Goal: Information Seeking & Learning: Compare options

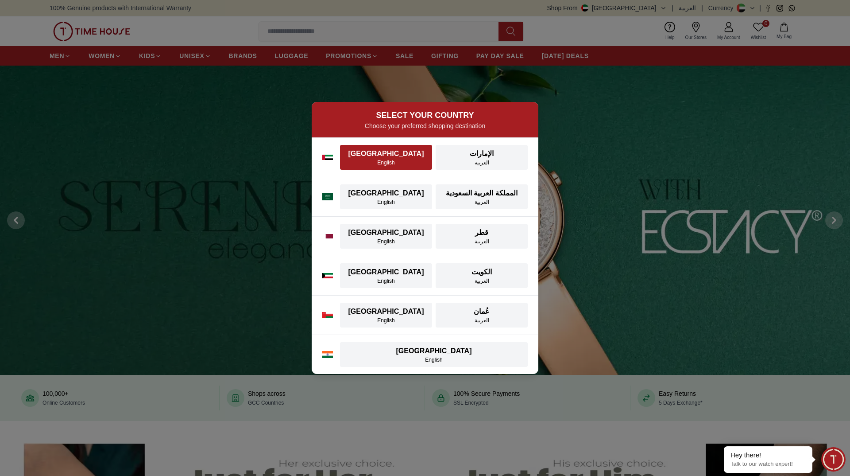
click at [399, 159] on div "English" at bounding box center [385, 162] width 81 height 7
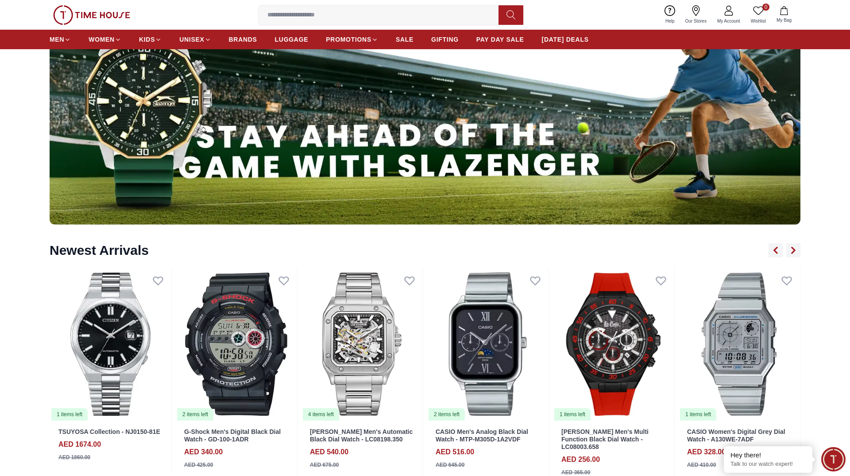
scroll to position [1082, 0]
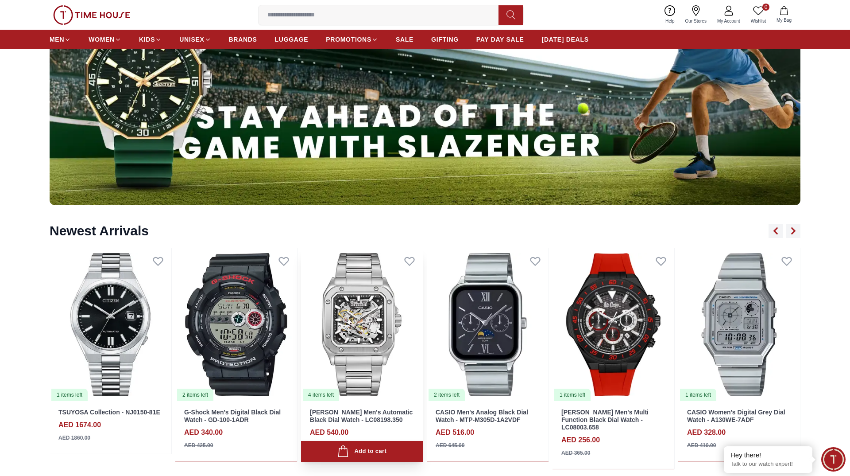
click at [369, 309] on img at bounding box center [362, 325] width 122 height 154
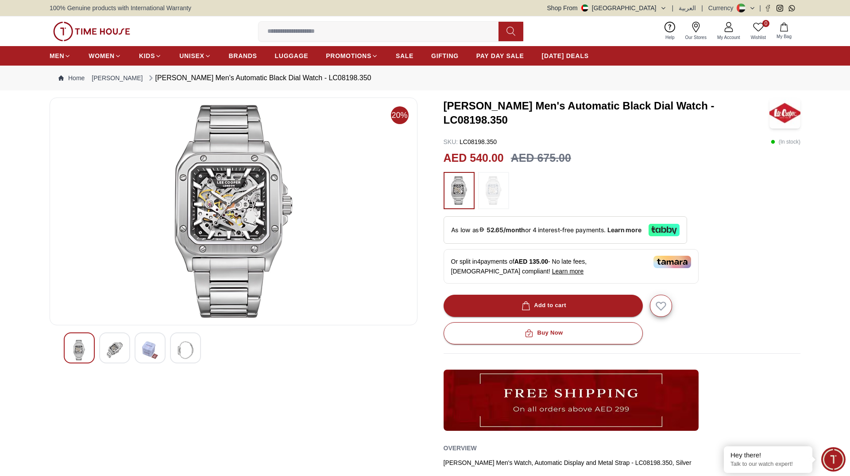
click at [481, 190] on div at bounding box center [493, 190] width 31 height 37
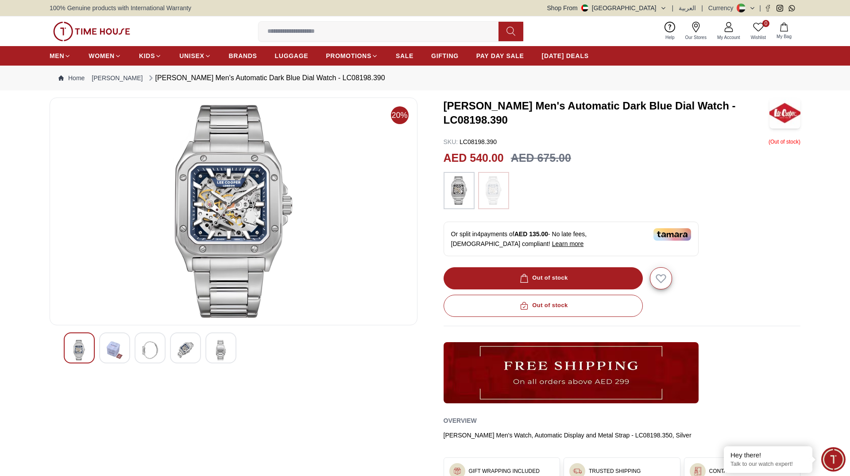
click at [467, 197] on img at bounding box center [459, 190] width 22 height 28
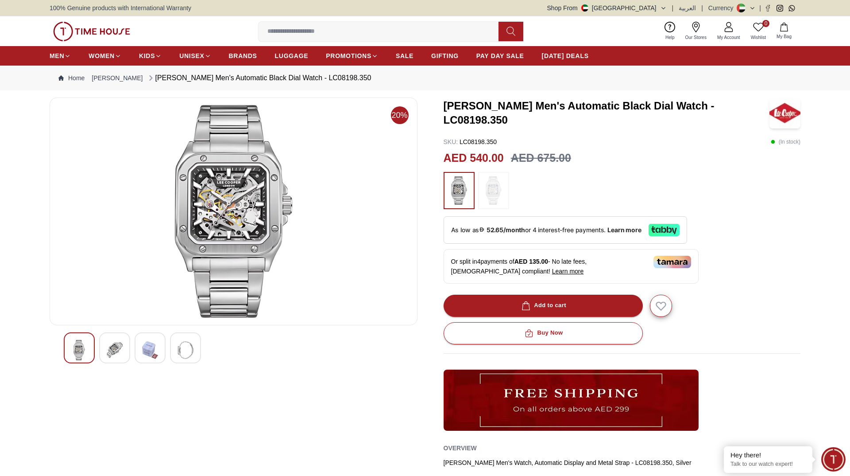
click at [116, 29] on img at bounding box center [91, 31] width 77 height 19
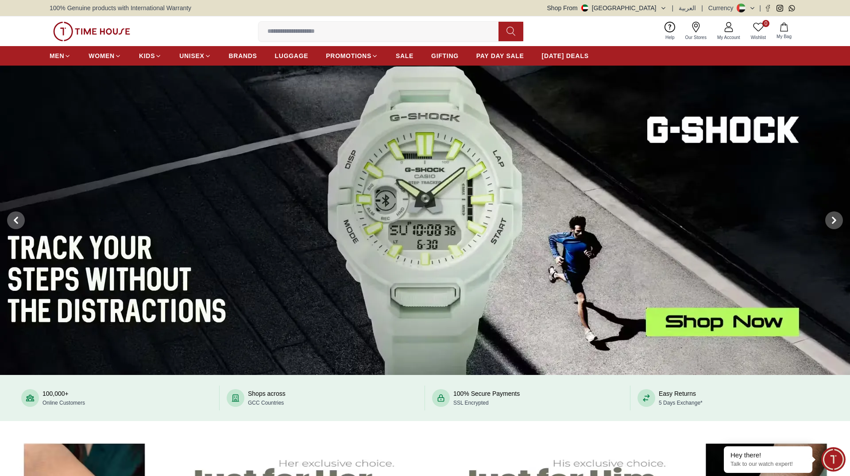
click at [268, 163] on img at bounding box center [425, 220] width 850 height 309
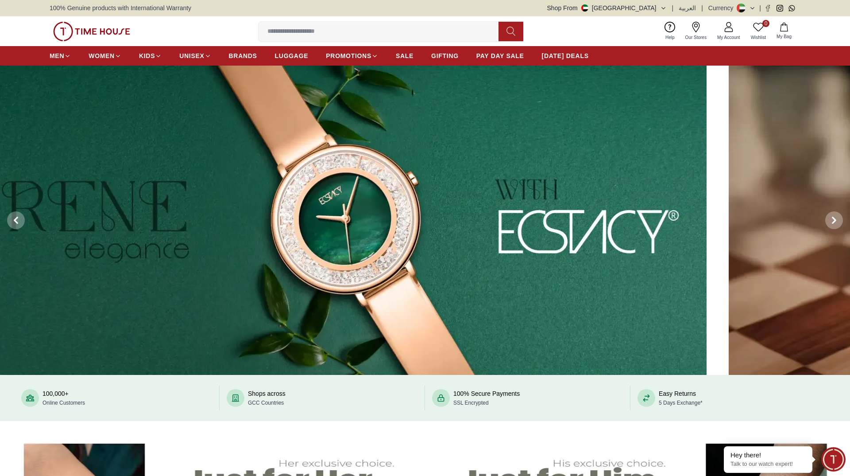
click at [308, 190] on img at bounding box center [282, 220] width 850 height 309
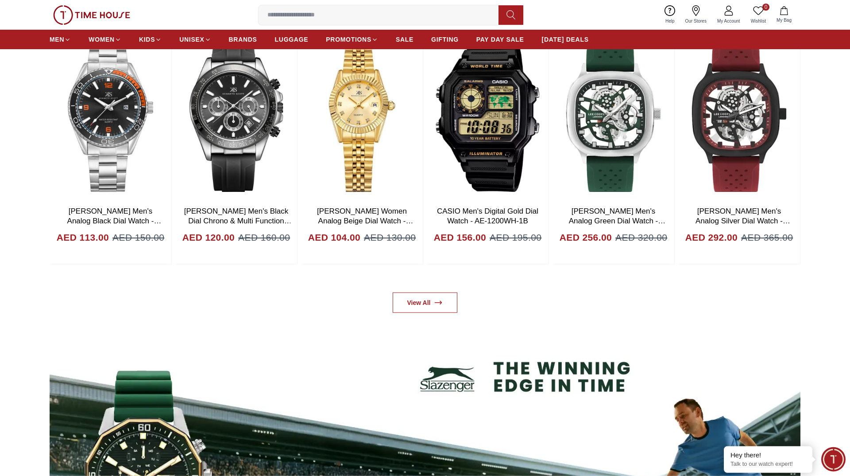
scroll to position [856, 0]
